Goal: Transaction & Acquisition: Purchase product/service

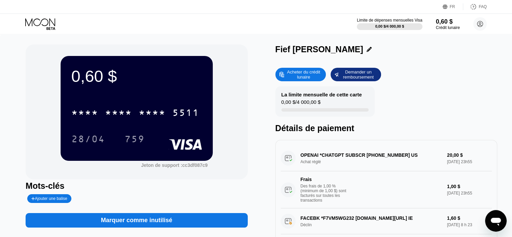
click at [296, 74] on font "Acheter du crédit lunaire" at bounding box center [304, 74] width 34 height 10
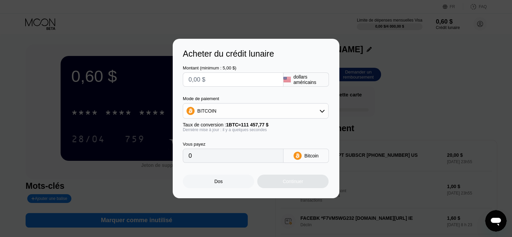
click at [222, 80] on input "text" at bounding box center [232, 79] width 89 height 13
type input "$1"
type input "0.00000898"
type input "$10"
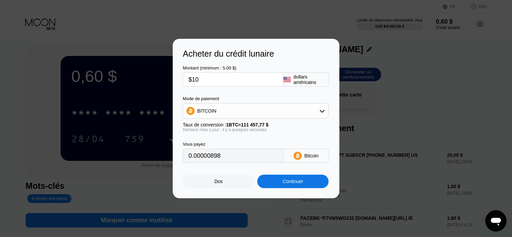
type input "0.00008973"
type input "$10"
click at [243, 113] on div "BITCOIN" at bounding box center [255, 110] width 145 height 13
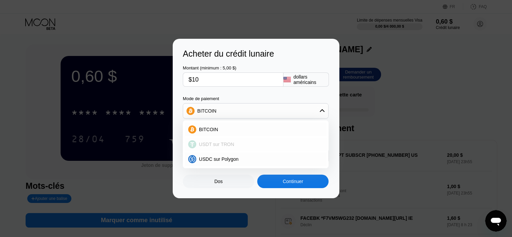
click at [217, 145] on font "USDT sur TRON" at bounding box center [216, 143] width 35 height 5
type input "10.10"
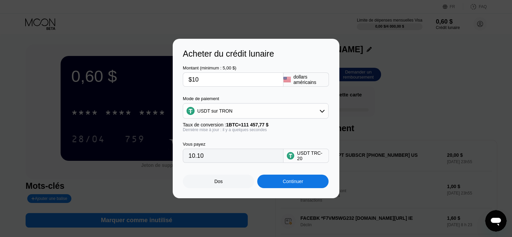
click at [281, 184] on div "Continuer" at bounding box center [292, 180] width 71 height 13
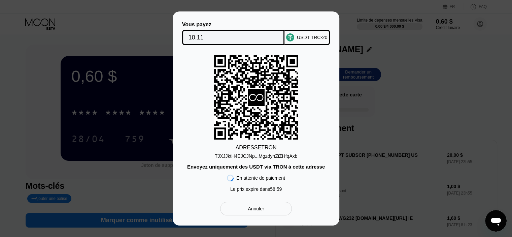
click at [372, 58] on div "Vous payez 10.11 USDT TRC-20 ADRESSE TRON TJXJJktH4EJCJNp...MgzdynZiZHfqAxb Env…" at bounding box center [256, 118] width 512 height 214
click at [258, 211] on font "Annuler" at bounding box center [256, 208] width 16 height 5
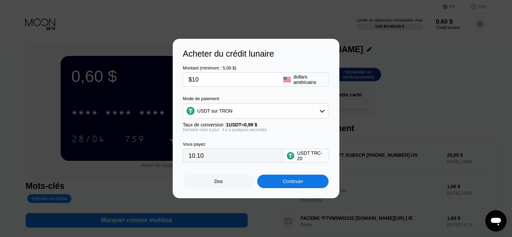
click at [233, 82] on input "$10" at bounding box center [232, 79] width 89 height 13
type input "$1"
type input "0.00"
type input "$9"
type input "9.09"
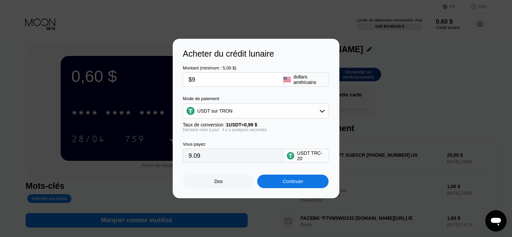
click at [278, 184] on div "Continuer" at bounding box center [292, 180] width 71 height 13
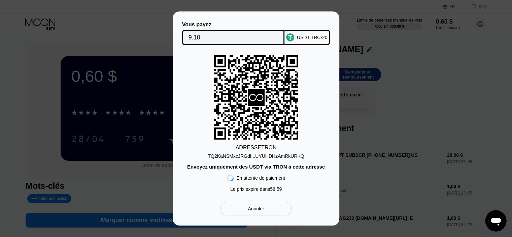
click at [327, 115] on div "ADRESSE TRON TQ2KaNSMxcJRGdf...UYUHDHzAmRkURKQ Envoyez uniquement des USDT via …" at bounding box center [256, 125] width 146 height 140
click at [253, 211] on font "Annuler" at bounding box center [256, 208] width 16 height 5
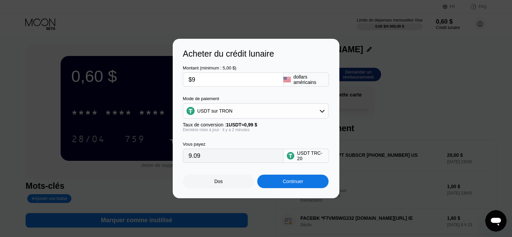
click at [253, 82] on input "$9" at bounding box center [232, 79] width 89 height 13
type input "$1"
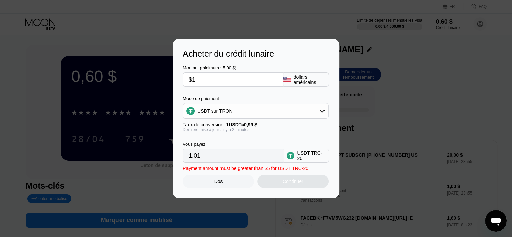
type input "1.01"
type input "$10"
type input "10.10"
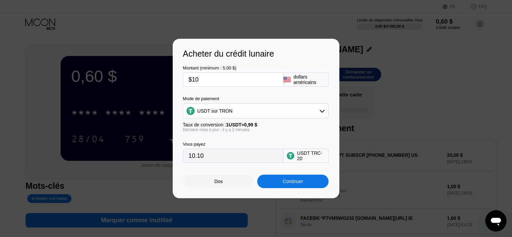
type input "$10"
click at [276, 126] on div "Taux de conversion : 1 USDT ≈ 0,99 $" at bounding box center [256, 124] width 146 height 5
click at [269, 180] on div "Continuer" at bounding box center [292, 180] width 71 height 13
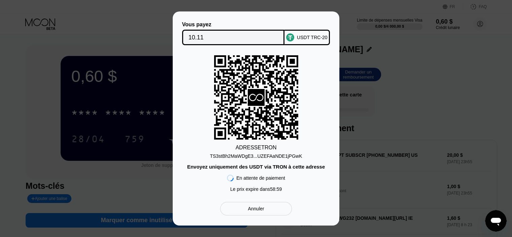
click at [380, 146] on div "Vous payez 10.11 USDT TRC-20 ADRESSE TRON TS3stBh2MaWDgE3...UZEFAaNDE1jPGwK Env…" at bounding box center [256, 118] width 512 height 214
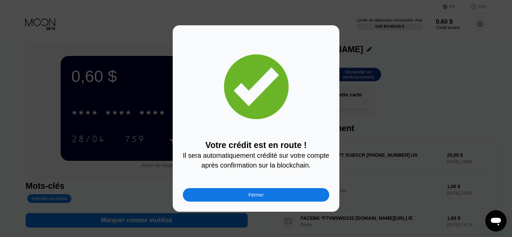
click at [258, 196] on font "Fermer" at bounding box center [255, 194] width 15 height 5
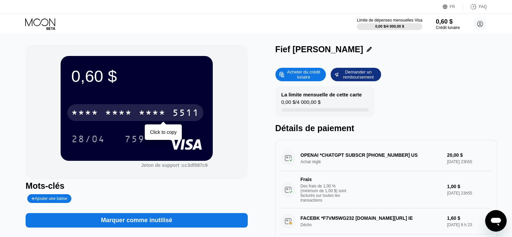
click at [118, 118] on font "*" at bounding box center [121, 113] width 7 height 11
click at [140, 110] on font "*" at bounding box center [142, 113] width 7 height 11
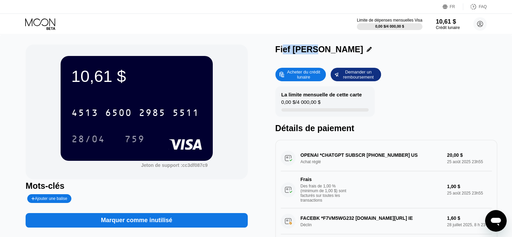
drag, startPoint x: 301, startPoint y: 52, endPoint x: 303, endPoint y: 59, distance: 6.7
click at [309, 58] on div "Fief [PERSON_NAME]" at bounding box center [386, 50] width 222 height 13
drag, startPoint x: 273, startPoint y: 43, endPoint x: 291, endPoint y: 49, distance: 18.7
click at [292, 49] on div "10,61 $ 4513 6500 2985 5511 28/04 759 Jeton de support : cc3df087c9 Mots-clés A…" at bounding box center [256, 154] width 512 height 240
click at [262, 35] on div "10,61 $ 4513 6500 2985 5511 28/04 759 Jeton de support : cc3df087c9 Mots-clés A…" at bounding box center [256, 154] width 512 height 240
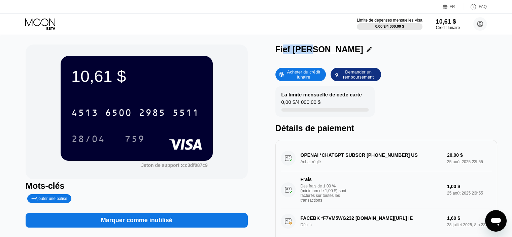
drag, startPoint x: 262, startPoint y: 35, endPoint x: 286, endPoint y: 46, distance: 26.0
click at [286, 46] on div "10,61 $ 4513 6500 2985 5511 28/04 759 Jeton de support : cc3df087c9 Mots-clés A…" at bounding box center [256, 154] width 512 height 240
click at [275, 47] on font "Fief [PERSON_NAME]" at bounding box center [319, 48] width 88 height 9
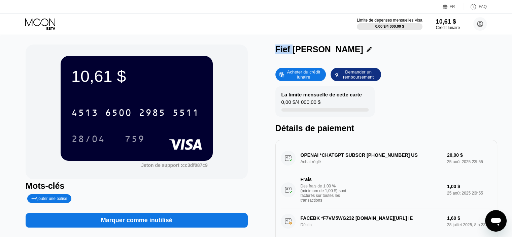
click at [275, 47] on font "Fief [PERSON_NAME]" at bounding box center [319, 48] width 88 height 9
